Goal: Information Seeking & Learning: Learn about a topic

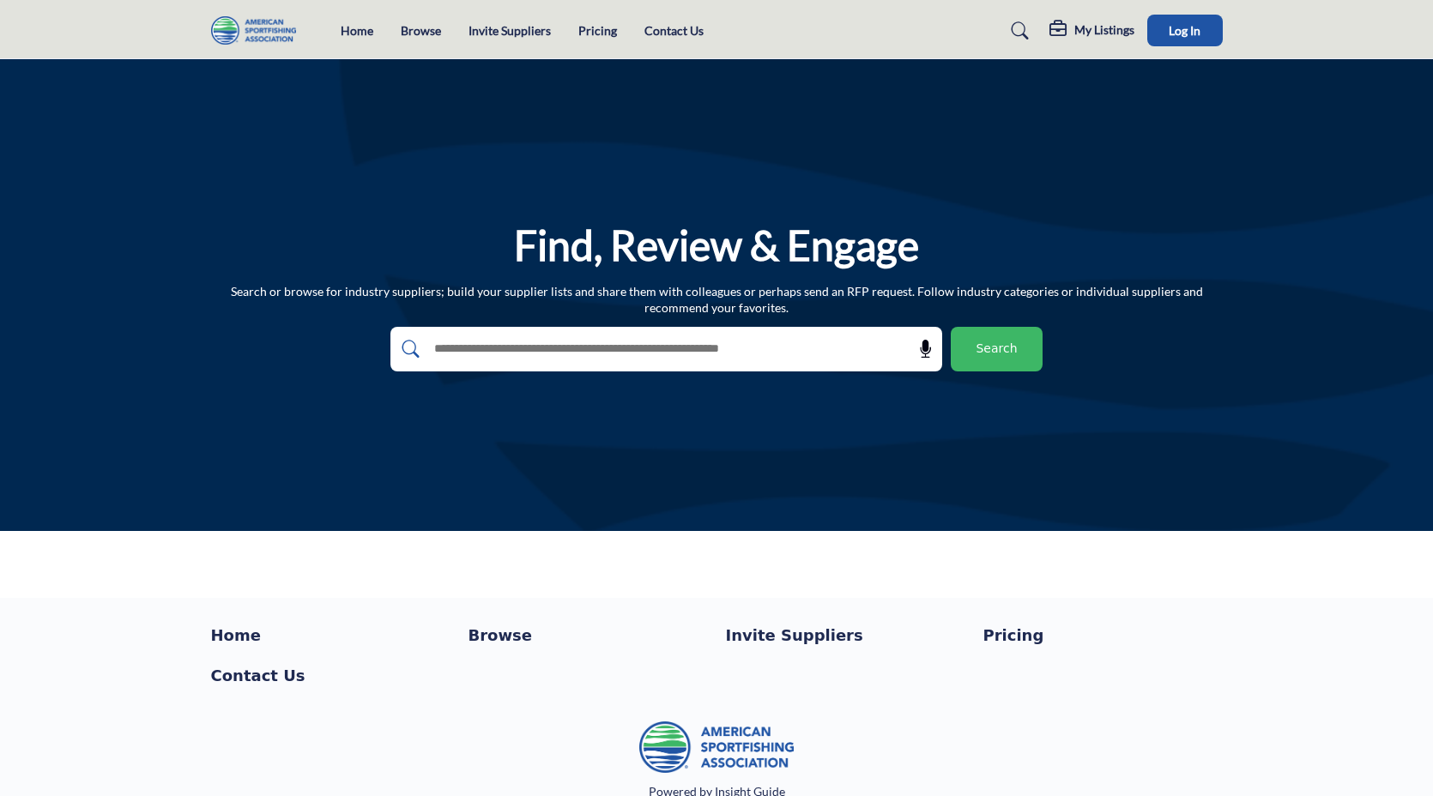
click at [737, 190] on div "Find, Review & Engage Search or browse for industry suppliers; build your suppl…" at bounding box center [716, 295] width 1433 height 472
click at [1204, 33] on button "Log In" at bounding box center [1185, 31] width 76 height 32
click at [625, 256] on h1 "Find, Review & Engage" at bounding box center [716, 245] width 405 height 53
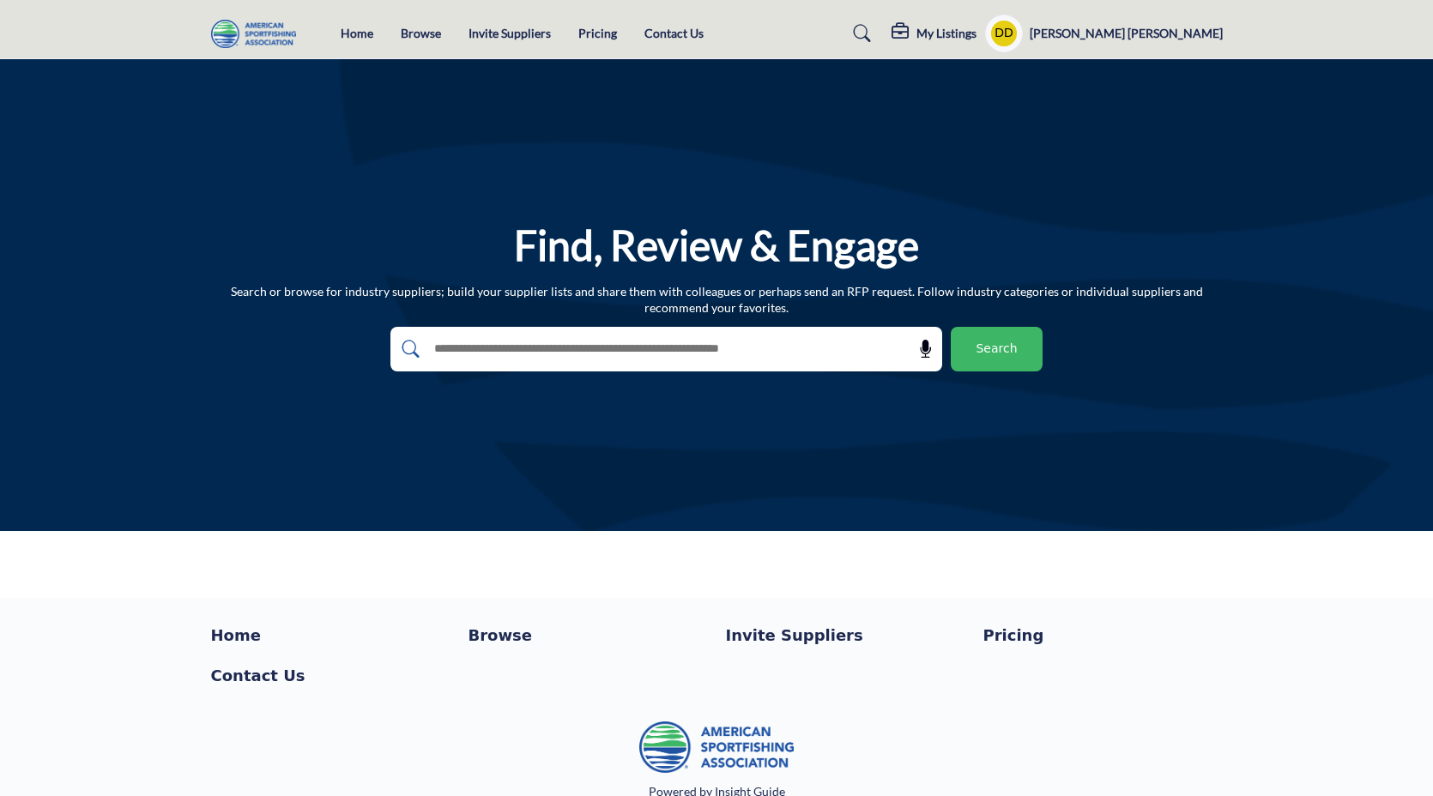
click at [611, 148] on div "Find, Review & Engage Search or browse for industry suppliers; build your suppl…" at bounding box center [716, 295] width 1433 height 472
click at [412, 46] on div "Home Browse Invite Suppliers Pricing Contact Us" at bounding box center [717, 34] width 1030 height 38
click at [414, 40] on link "Browse" at bounding box center [421, 33] width 40 height 15
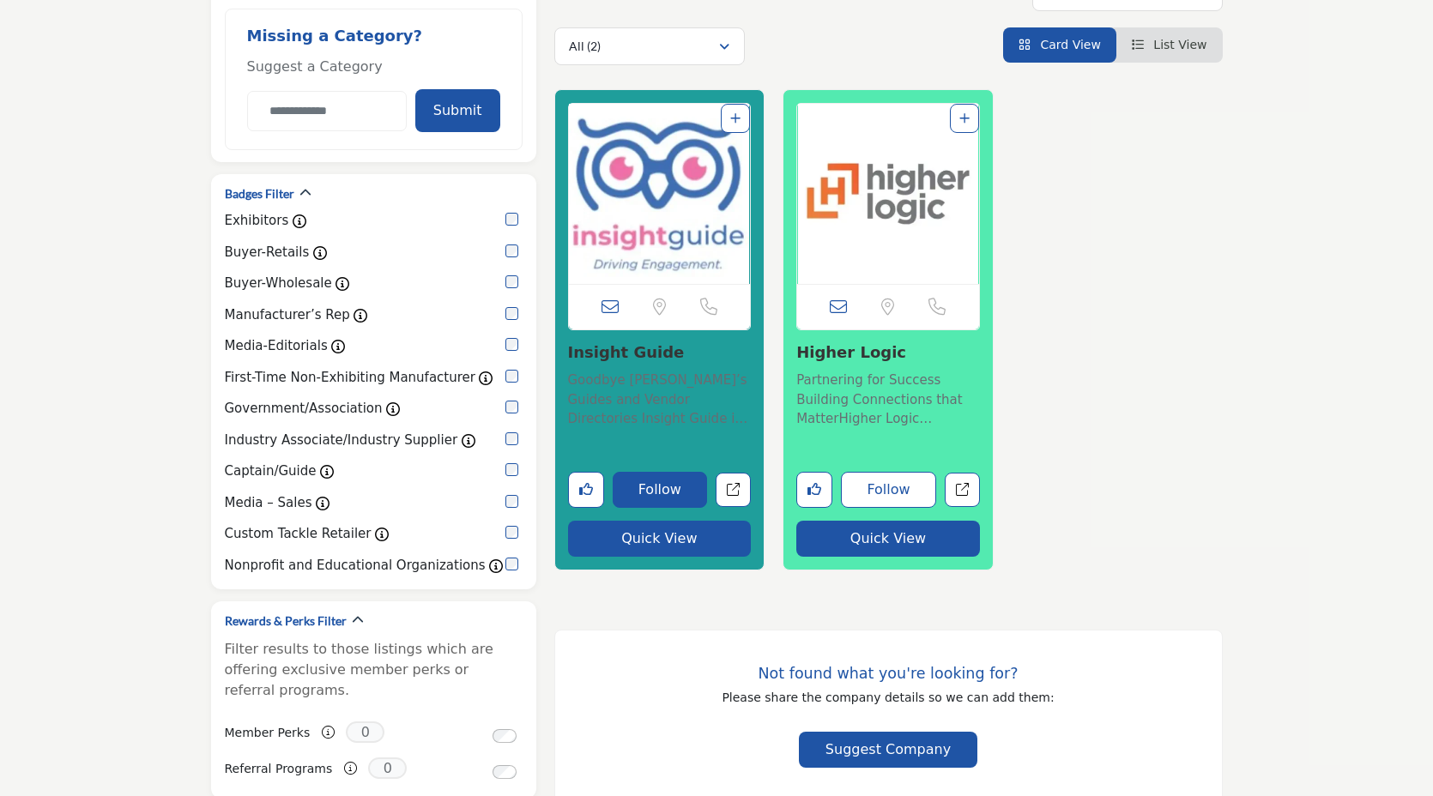
scroll to position [339, 0]
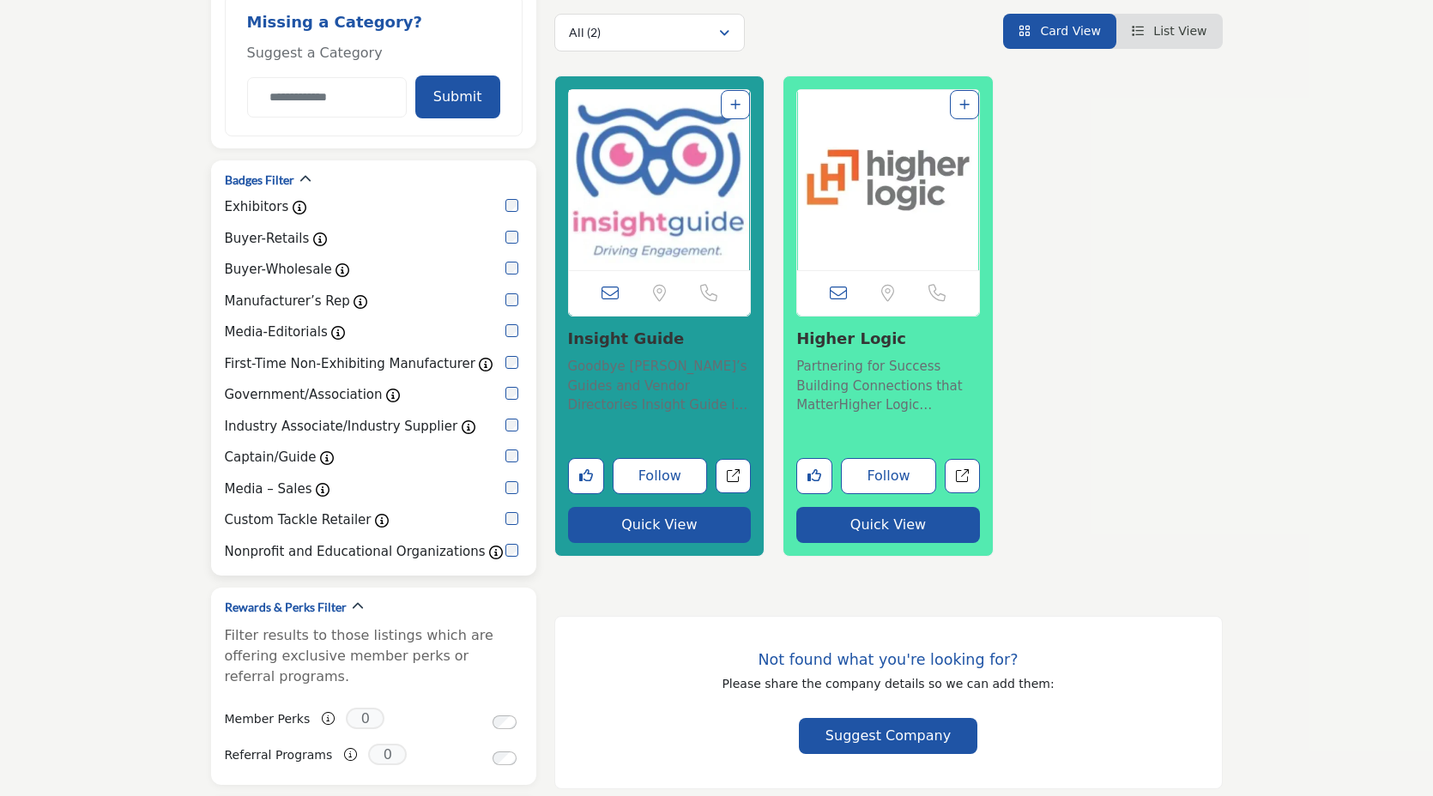
click at [297, 178] on div "Badges Filter" at bounding box center [268, 180] width 87 height 18
click at [306, 178] on icon "button" at bounding box center [305, 179] width 12 height 12
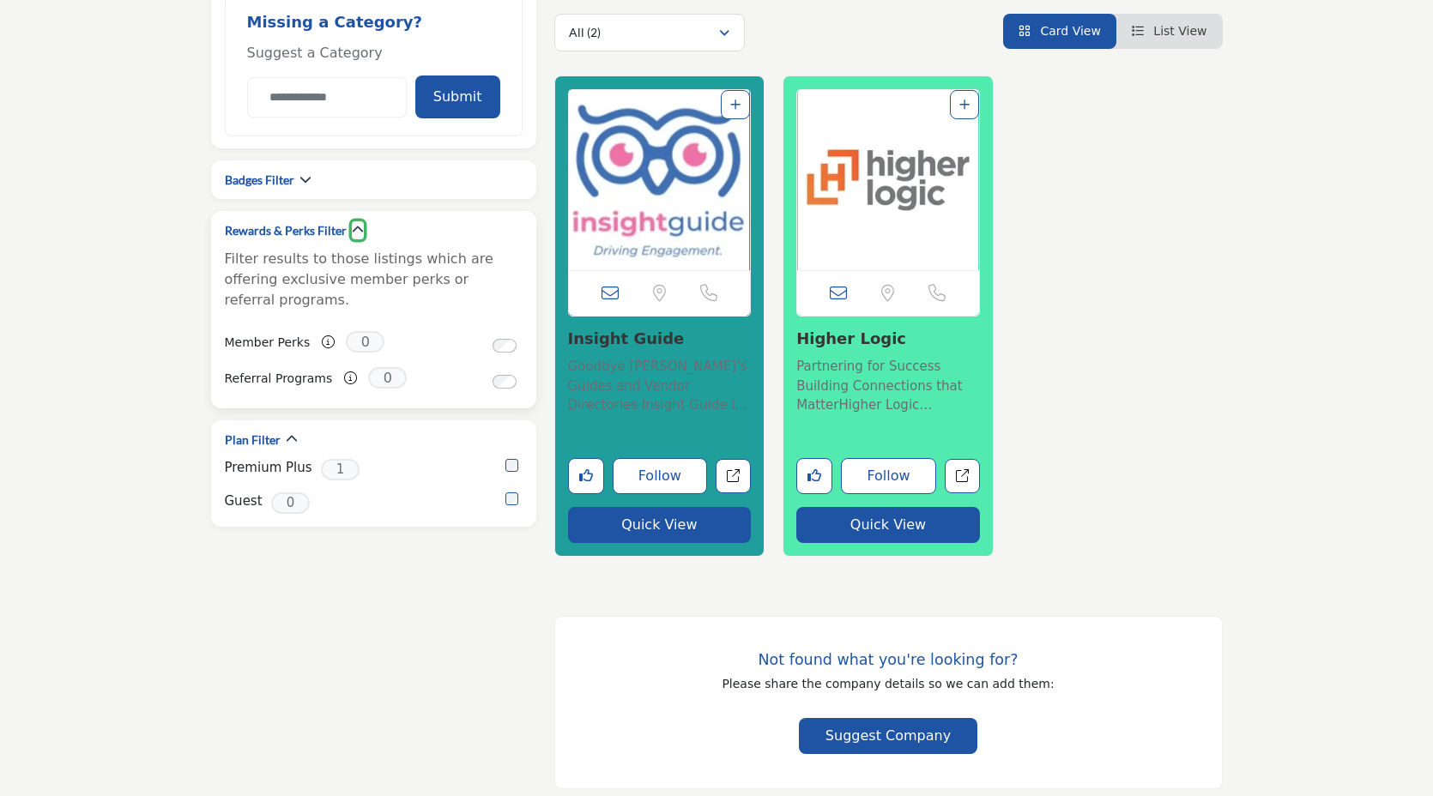
click at [358, 231] on icon "button" at bounding box center [358, 230] width 12 height 12
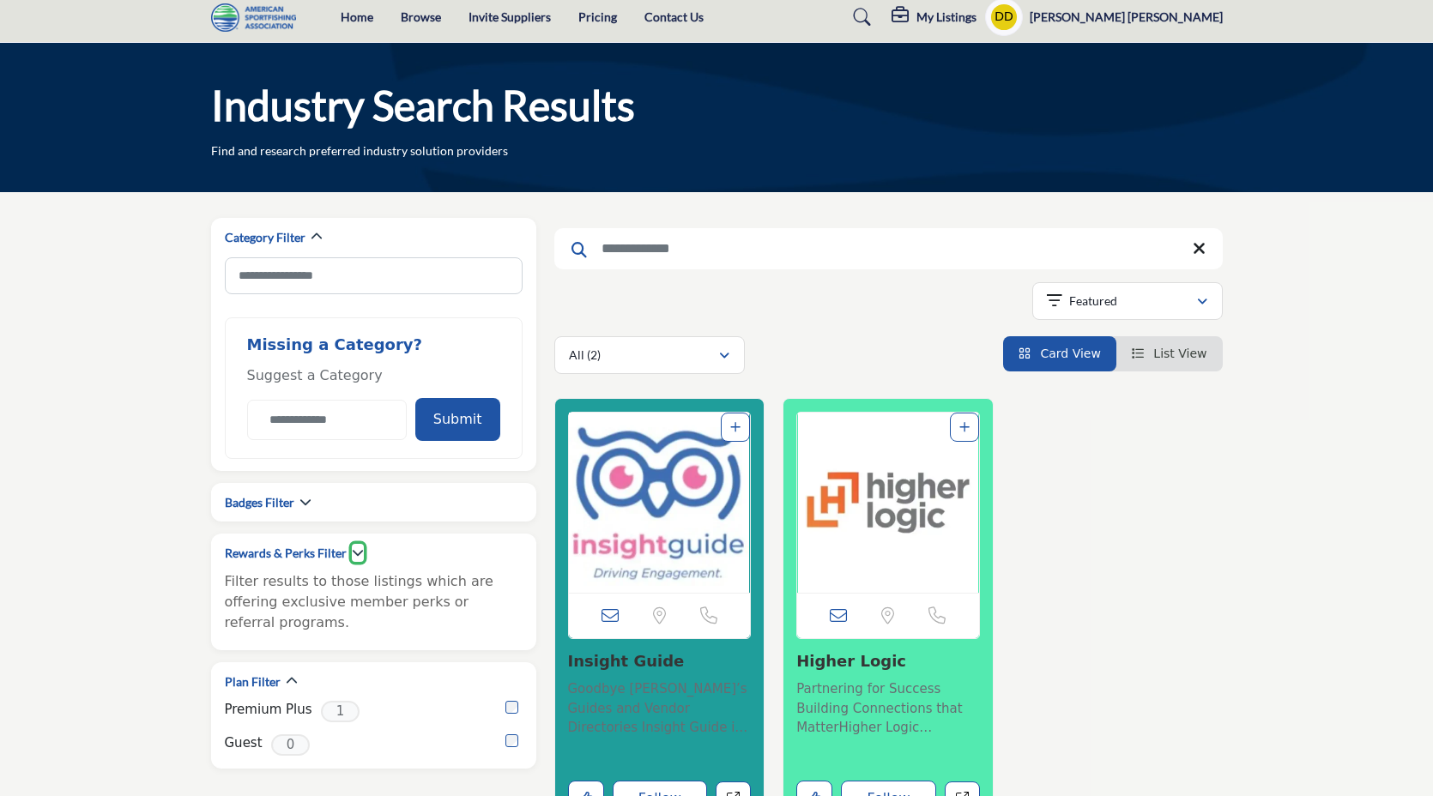
scroll to position [21, 0]
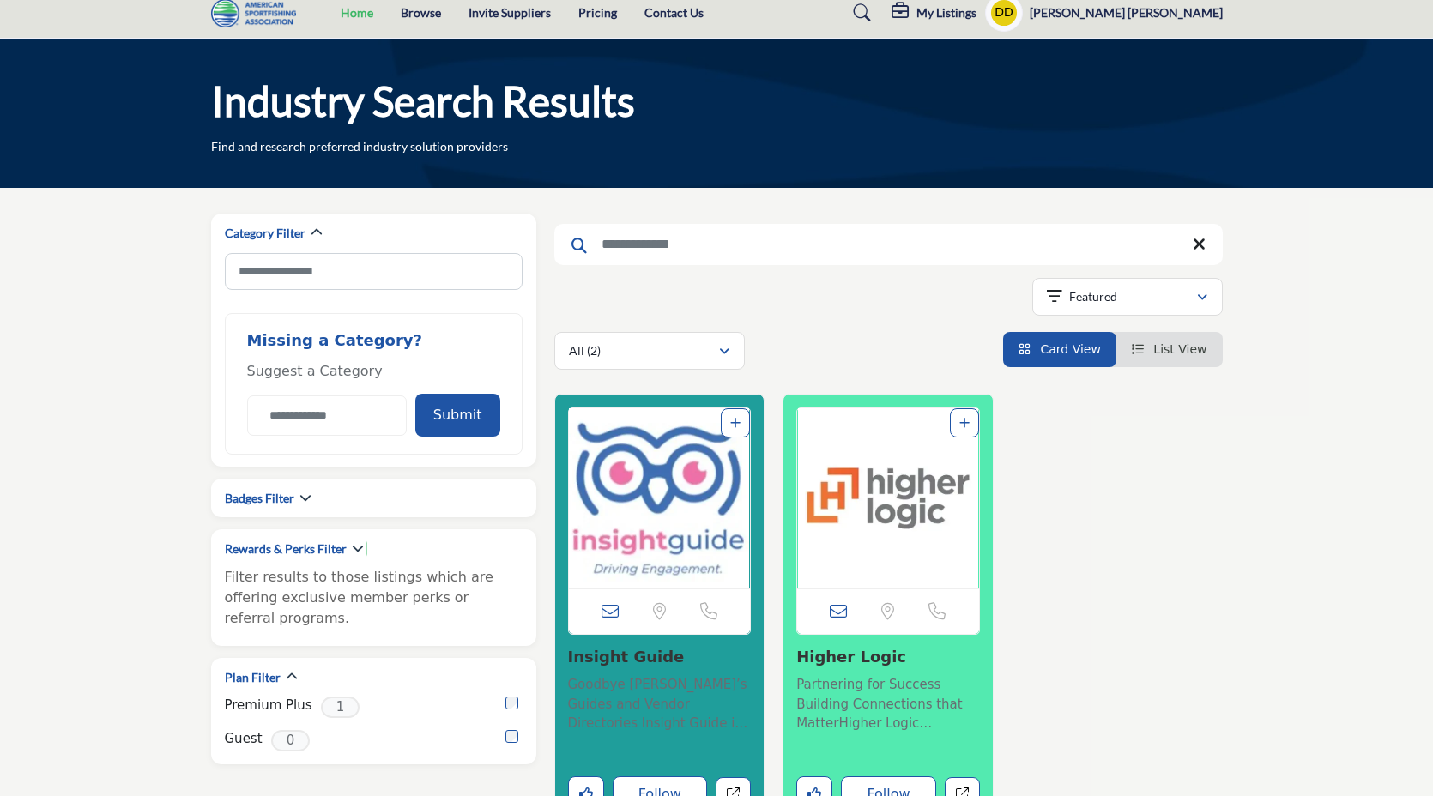
click at [345, 10] on link "Home" at bounding box center [357, 12] width 33 height 15
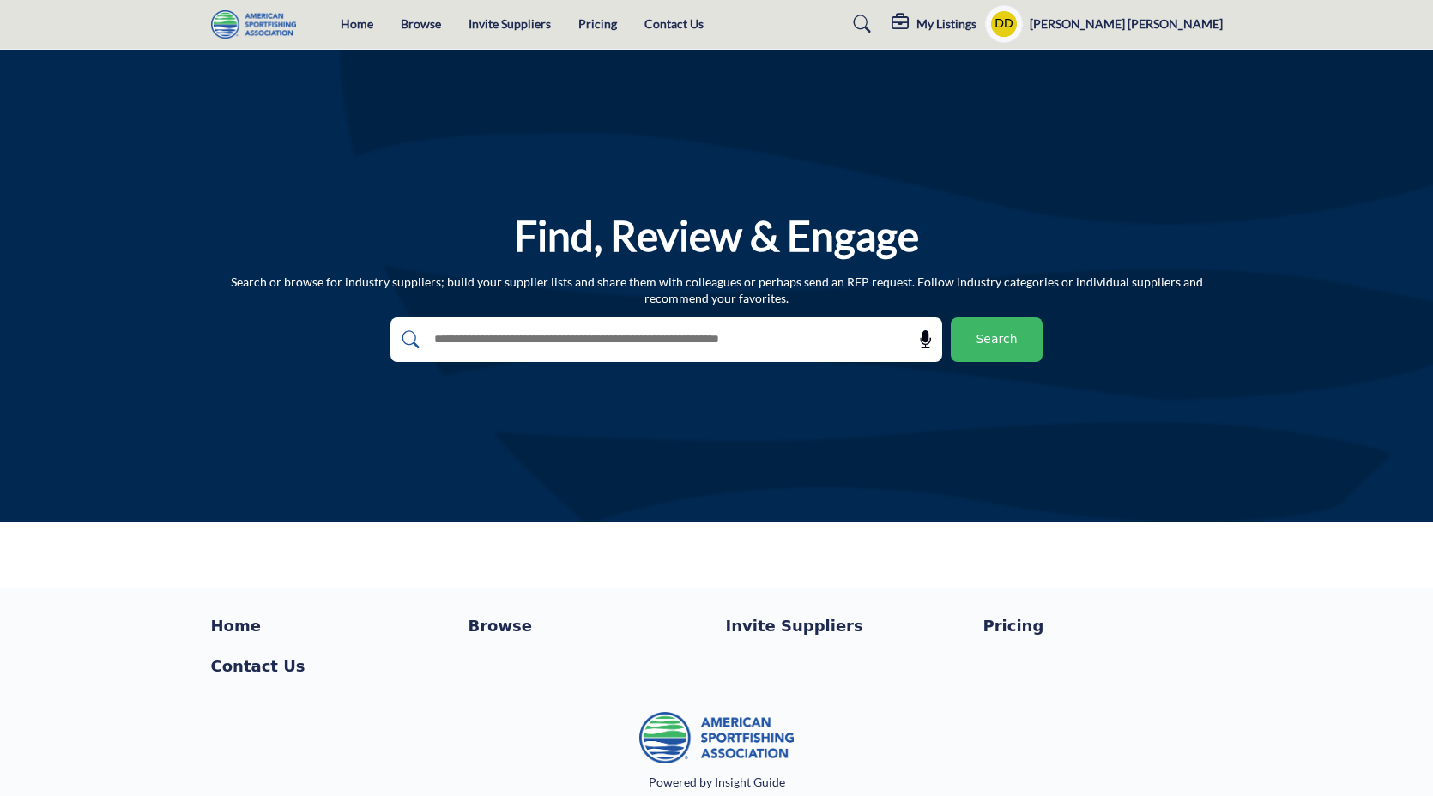
scroll to position [33, 0]
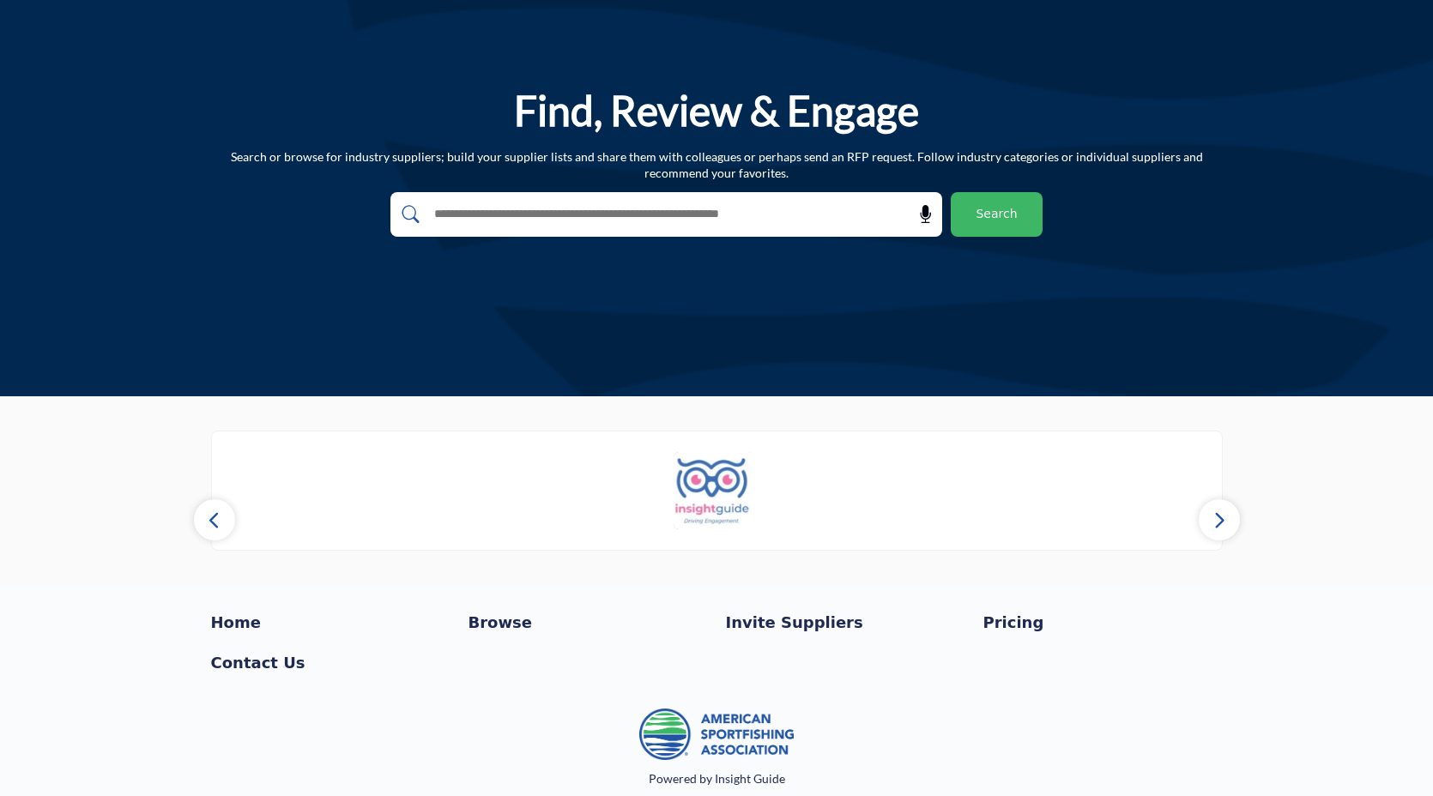
scroll to position [155, 0]
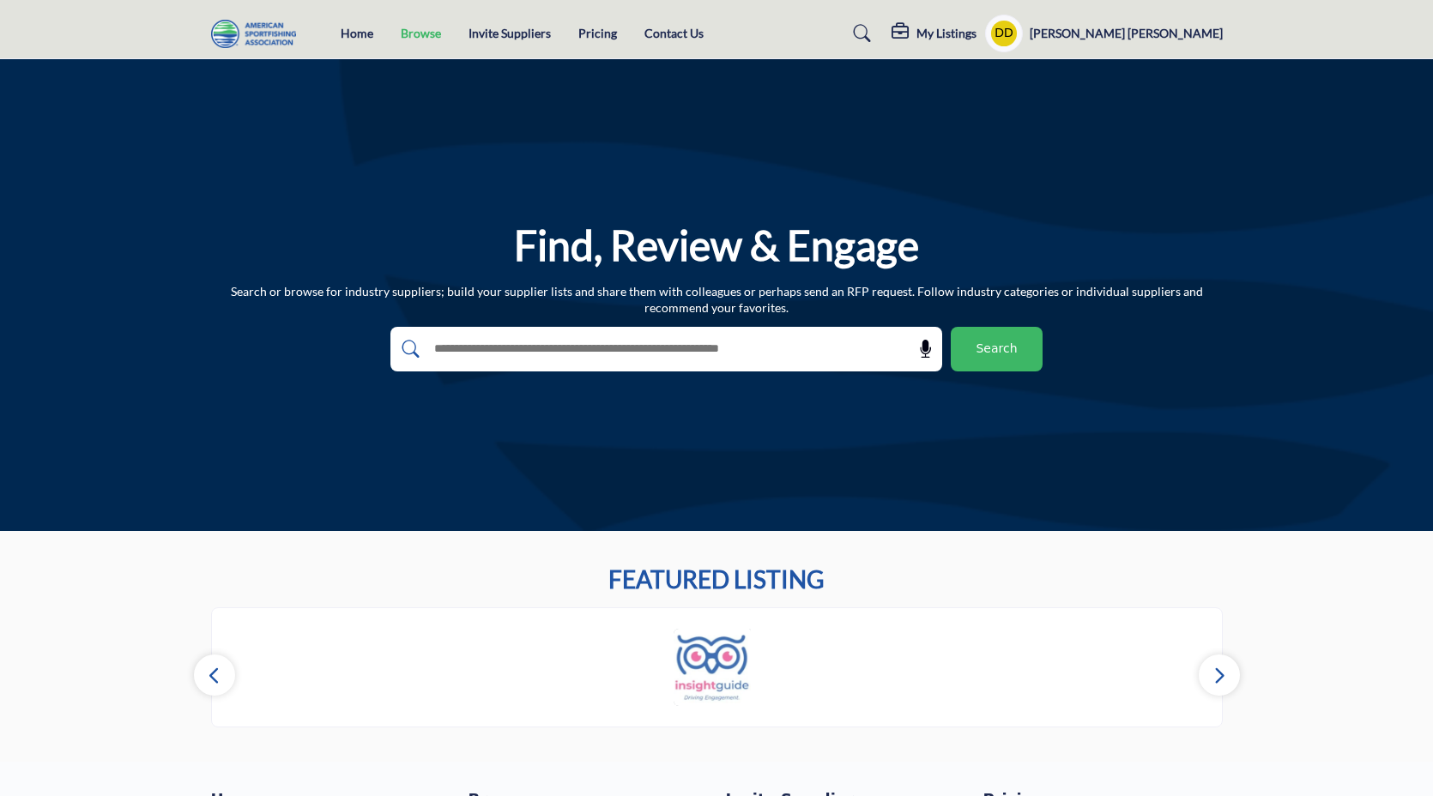
click at [419, 37] on link "Browse" at bounding box center [421, 33] width 40 height 15
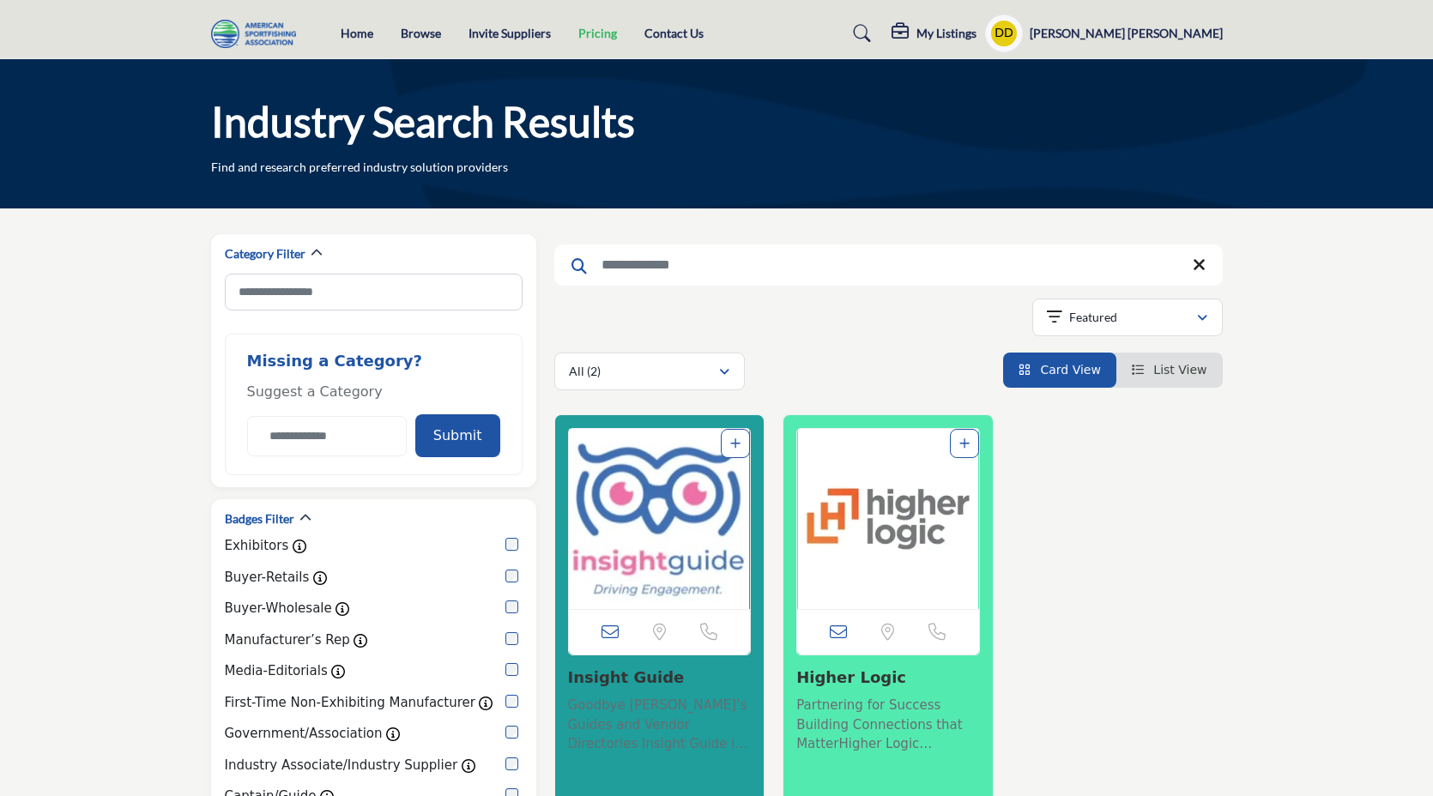
click at [598, 29] on link "Pricing" at bounding box center [597, 33] width 39 height 15
